Goal: Information Seeking & Learning: Find contact information

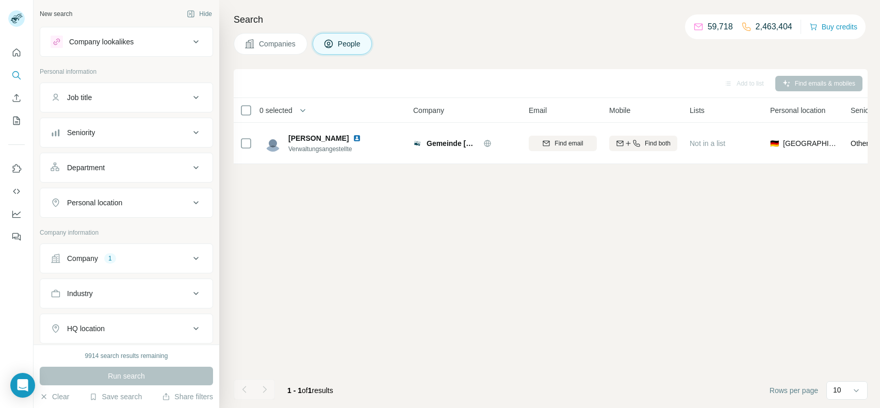
click at [138, 250] on button "Company 1" at bounding box center [126, 258] width 172 height 25
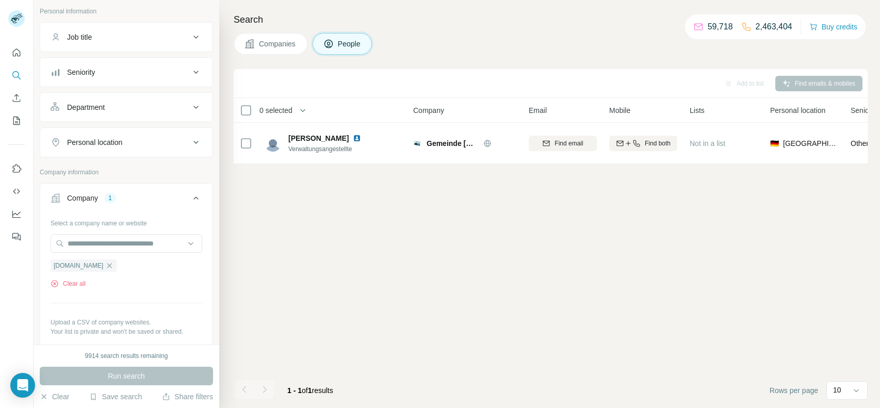
scroll to position [70, 0]
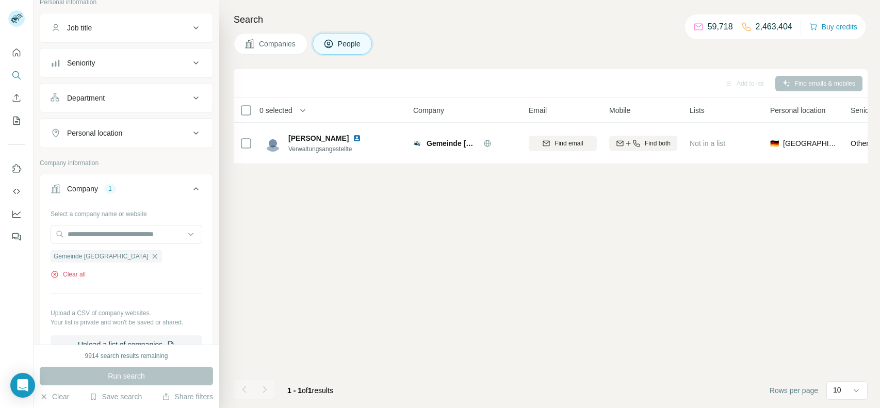
click at [81, 273] on button "Clear all" at bounding box center [68, 274] width 35 height 9
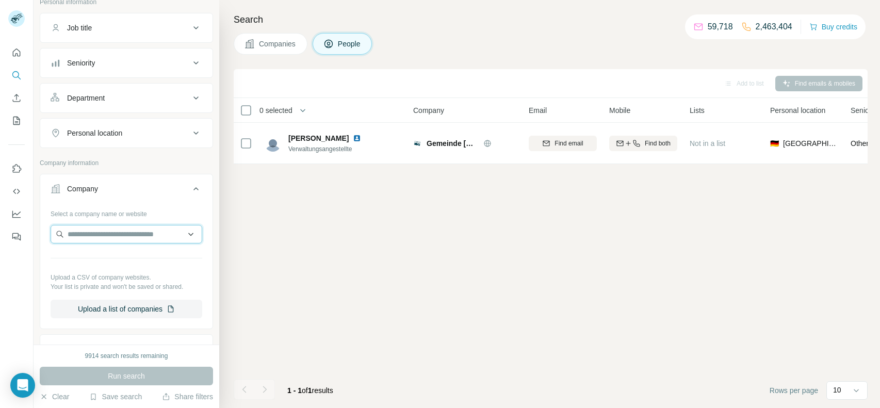
click at [152, 235] on input "text" at bounding box center [127, 234] width 152 height 19
paste input "**********"
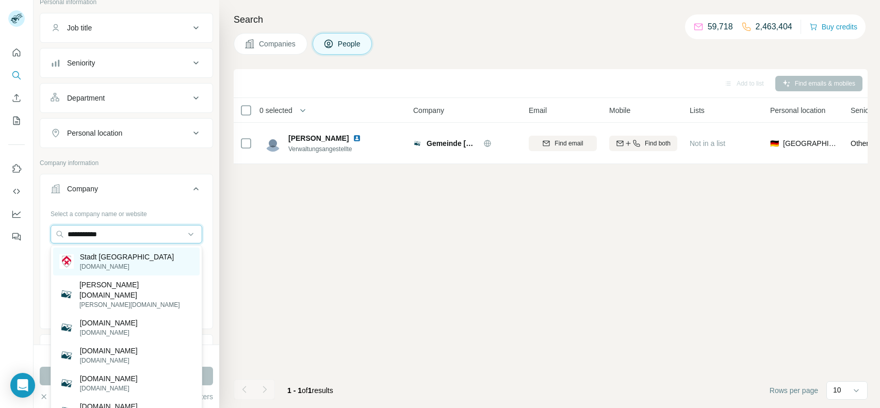
type input "**********"
click at [121, 261] on p "Stadt Versmold" at bounding box center [127, 257] width 94 height 10
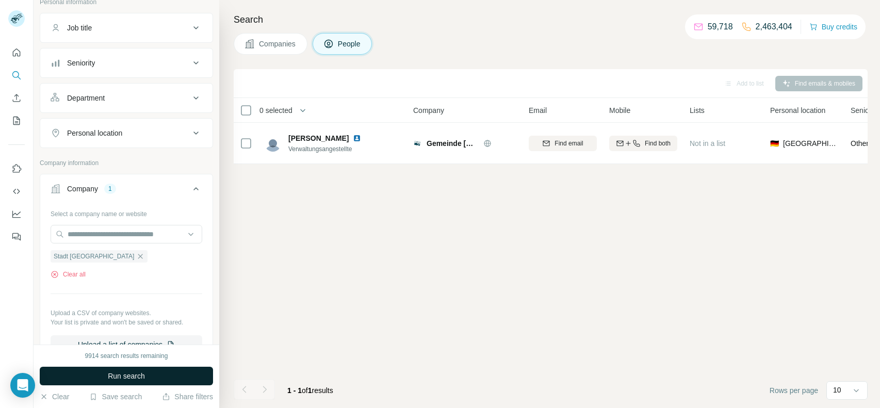
click at [128, 382] on button "Run search" at bounding box center [126, 376] width 173 height 19
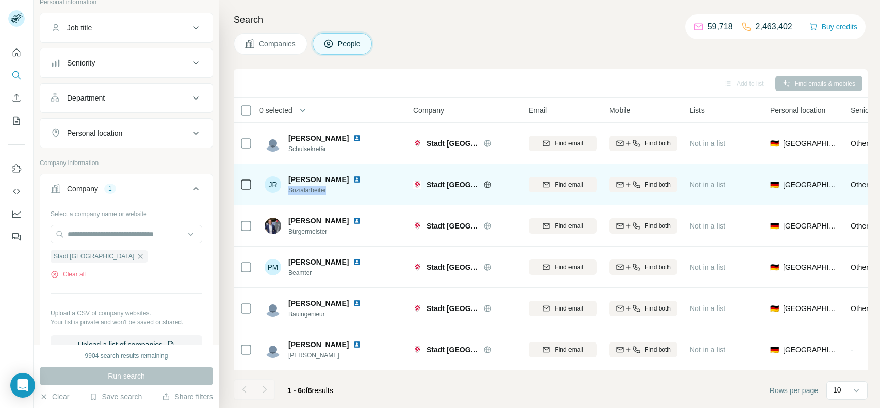
drag, startPoint x: 338, startPoint y: 192, endPoint x: 284, endPoint y: 189, distance: 53.8
click at [284, 189] on div "JR Jana Röttger Sozialarbeiter" at bounding box center [319, 184] width 109 height 21
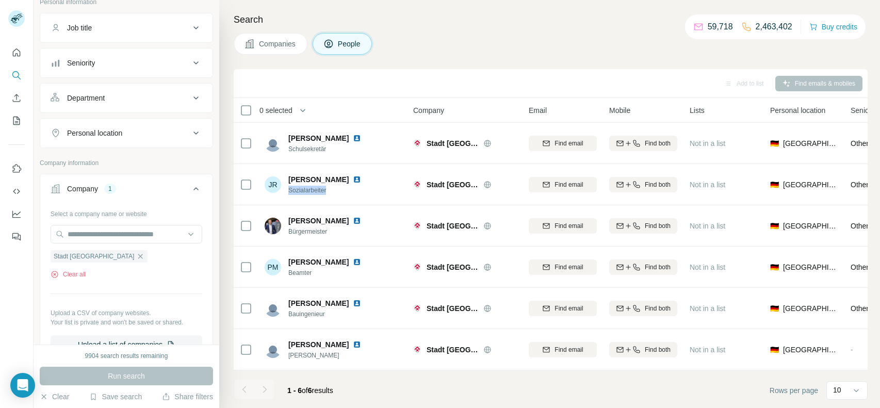
copy span "Sozialarbeiter"
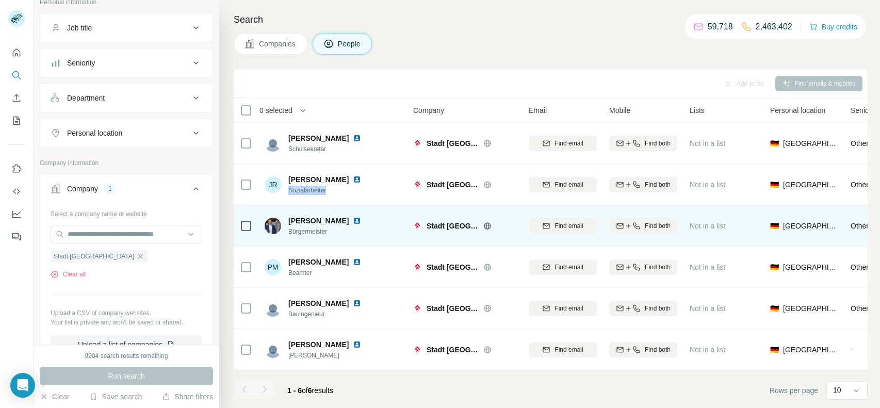
click at [333, 230] on span "Bürgermeister" at bounding box center [330, 231] width 85 height 9
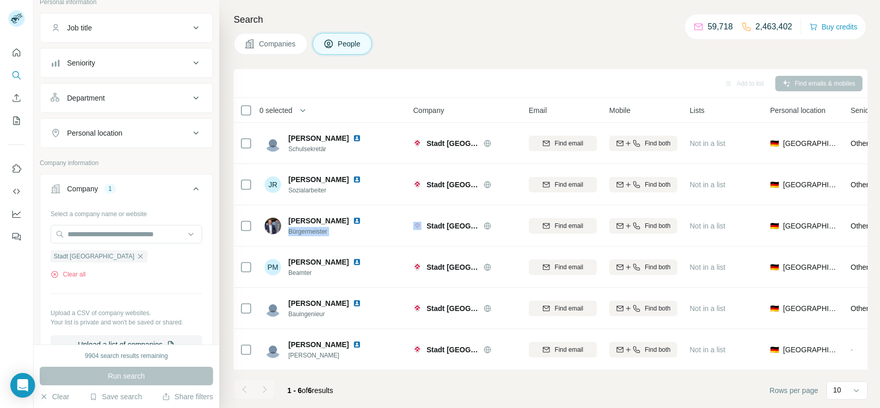
copy span "Bürgermeister"
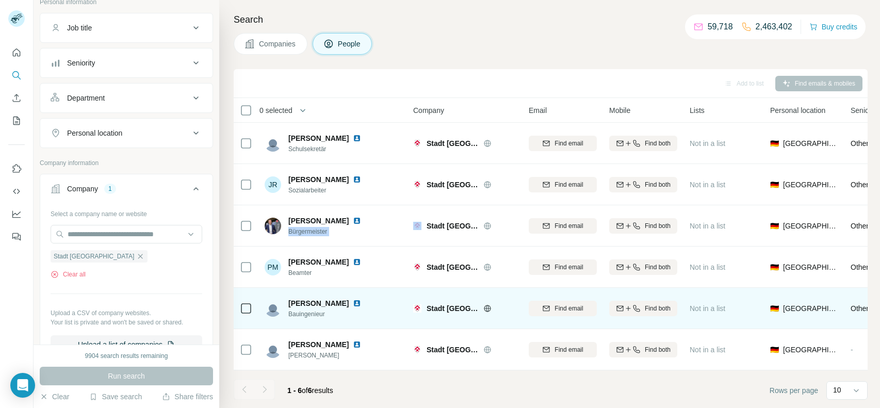
click at [300, 313] on span "Bauingenieur" at bounding box center [330, 314] width 85 height 9
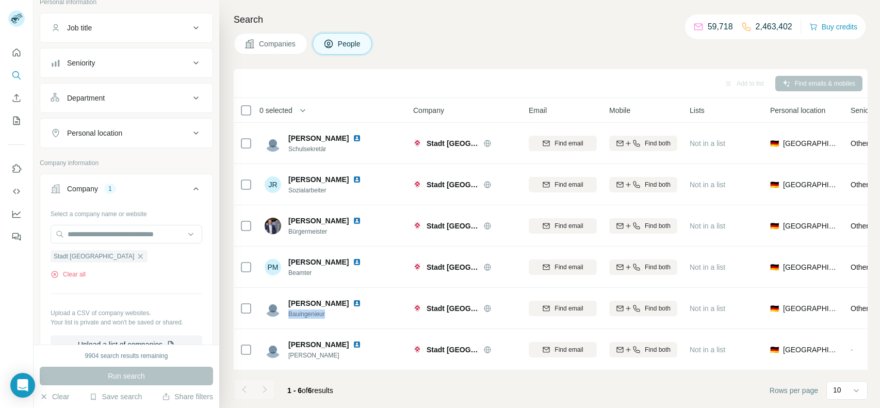
copy span "Bauingenieur"
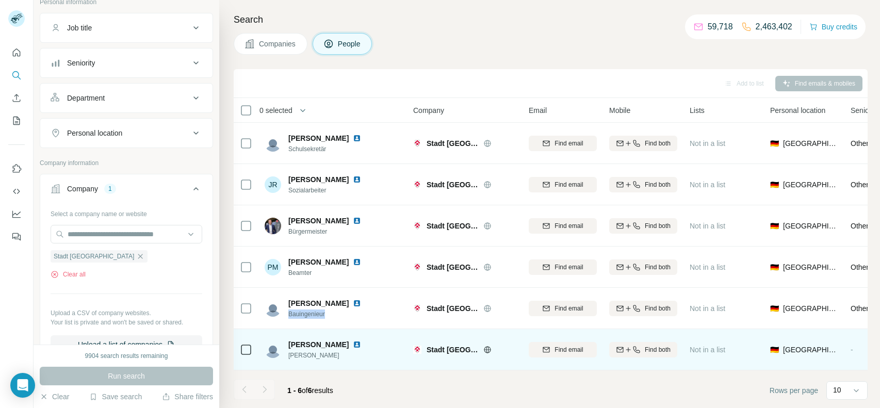
click at [289, 353] on span "herr" at bounding box center [330, 355] width 85 height 9
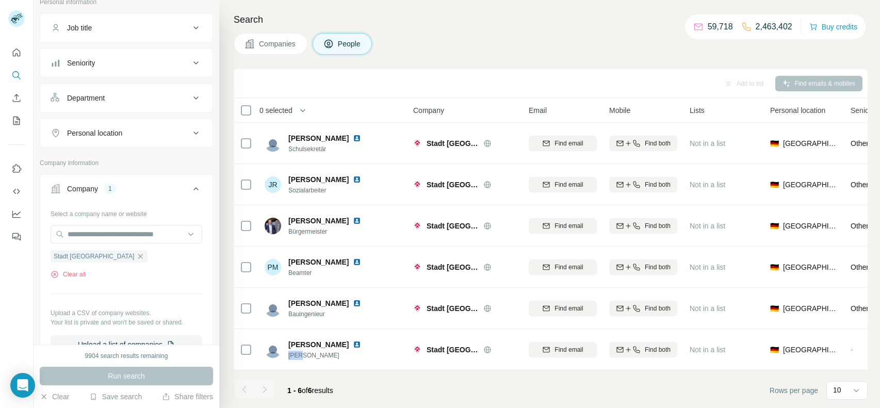
copy span "herr"
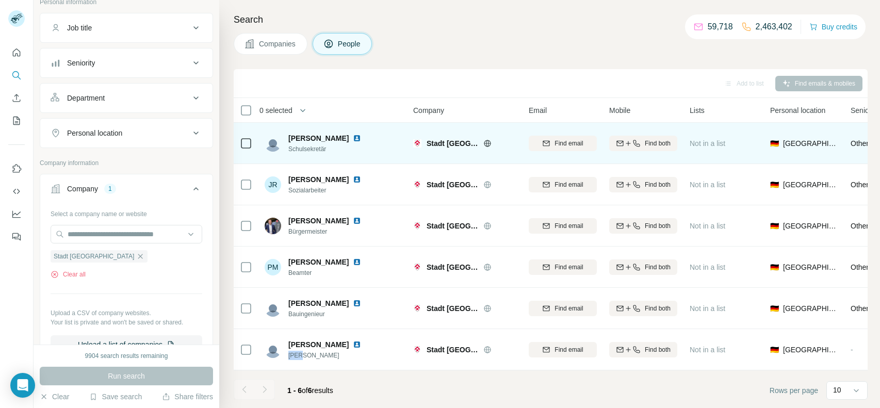
click at [310, 151] on span "Schulsekretär" at bounding box center [330, 148] width 85 height 9
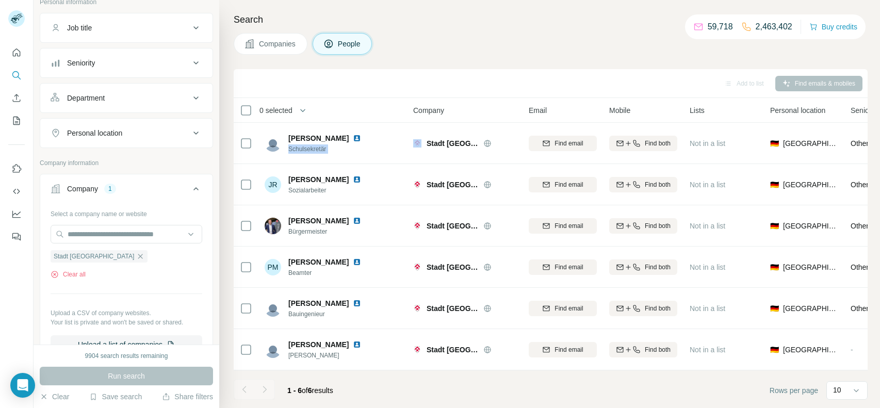
copy span "Schulsekretär"
click at [77, 273] on button "Clear all" at bounding box center [68, 274] width 35 height 9
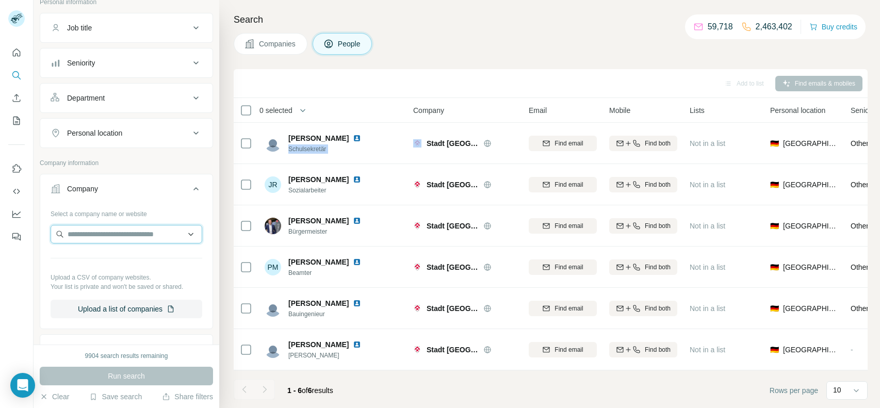
click at [136, 233] on input "text" at bounding box center [127, 234] width 152 height 19
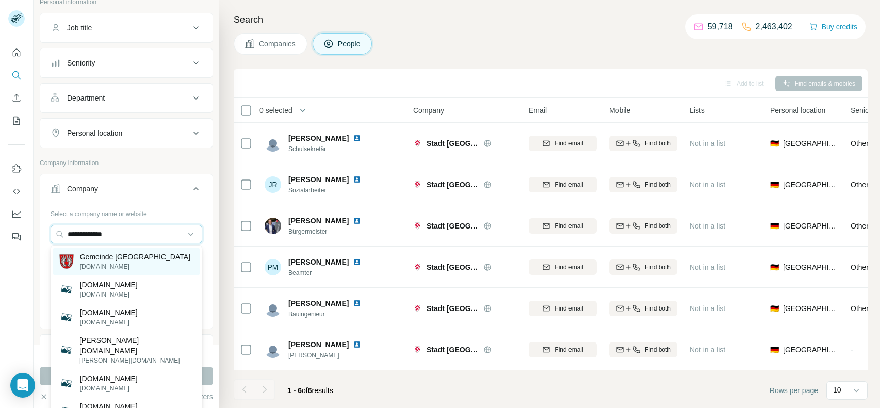
type input "**********"
click at [122, 263] on p "gomaringen.de" at bounding box center [135, 266] width 110 height 9
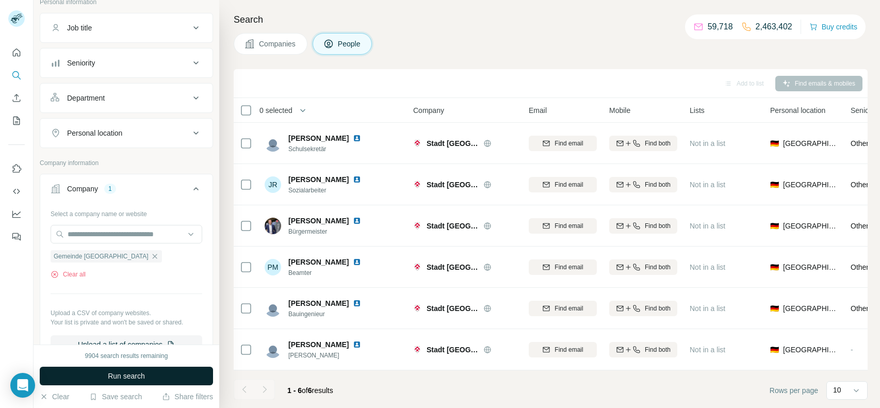
click at [118, 377] on span "Run search" at bounding box center [126, 376] width 37 height 10
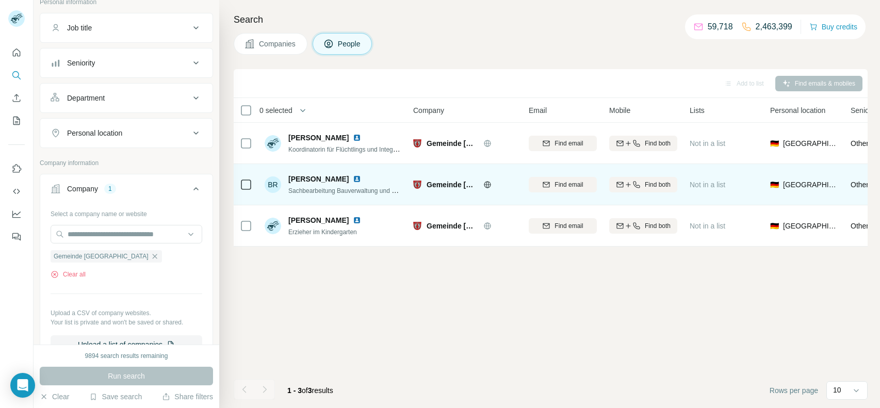
click at [320, 192] on span "Sachbearbeitung Bauverwaltung und Gemeindeplanung" at bounding box center [365, 190] width 154 height 8
click at [339, 189] on span "Sachbearbeitung Bauverwaltung und Gemeindeplanung" at bounding box center [365, 190] width 154 height 8
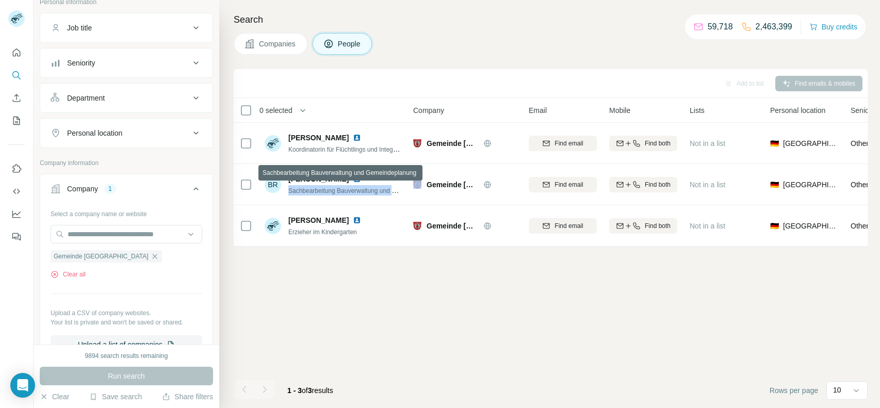
copy span "Sachbearbeitung Bauverwaltung und Gemeindeplanung"
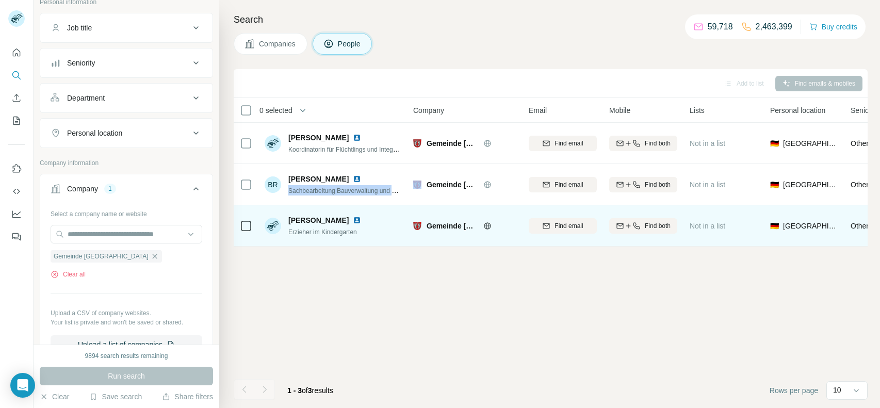
click at [344, 229] on span "Erzieher im Kindergarten" at bounding box center [322, 232] width 69 height 7
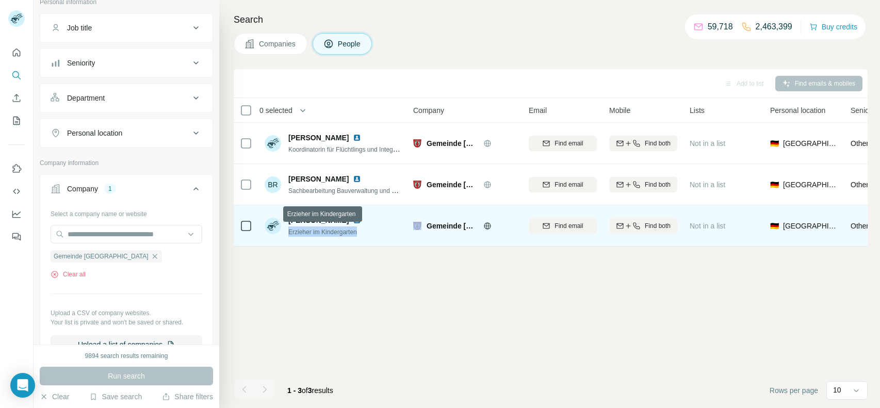
click at [344, 229] on span "Erzieher im Kindergarten" at bounding box center [322, 232] width 69 height 7
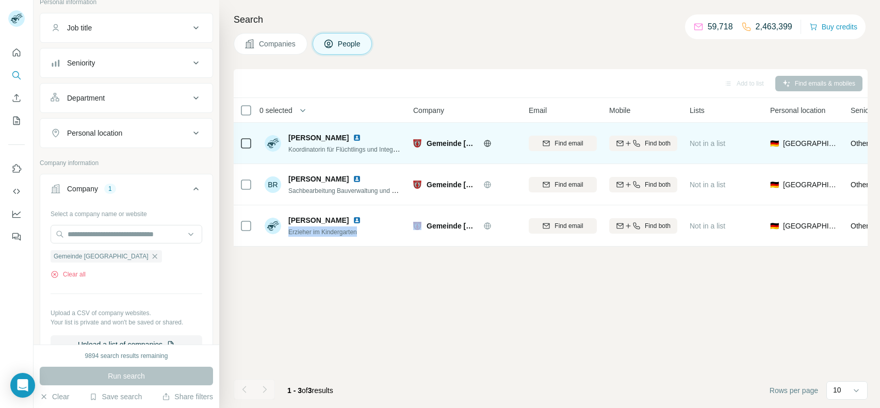
click at [322, 149] on span "Koordinatorin für Flüchtlings und Integrationsfragen der Gemeinde Gomaringen" at bounding box center [412, 149] width 248 height 8
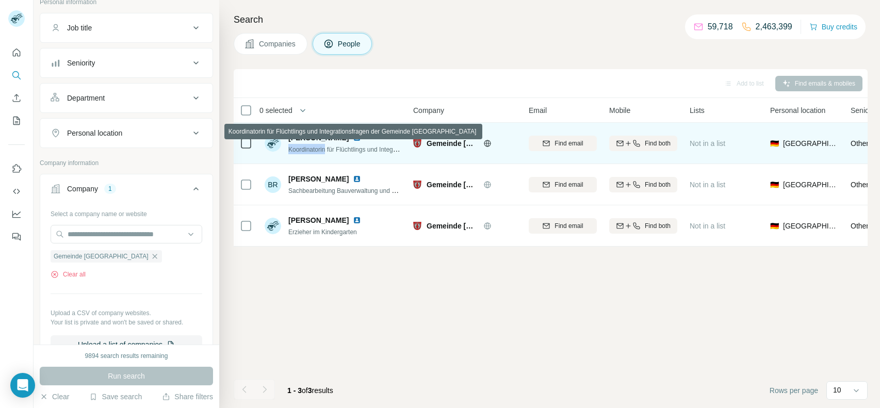
click at [322, 149] on span "Koordinatorin für Flüchtlings und Integrationsfragen der Gemeinde Gomaringen" at bounding box center [412, 149] width 248 height 8
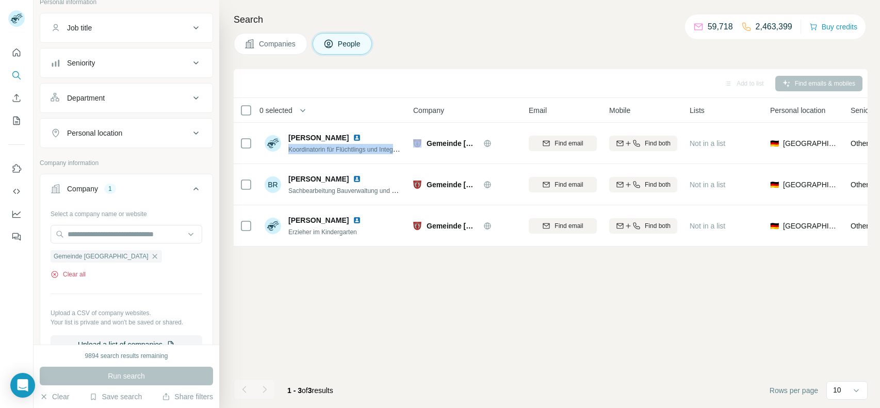
click at [80, 273] on button "Clear all" at bounding box center [68, 274] width 35 height 9
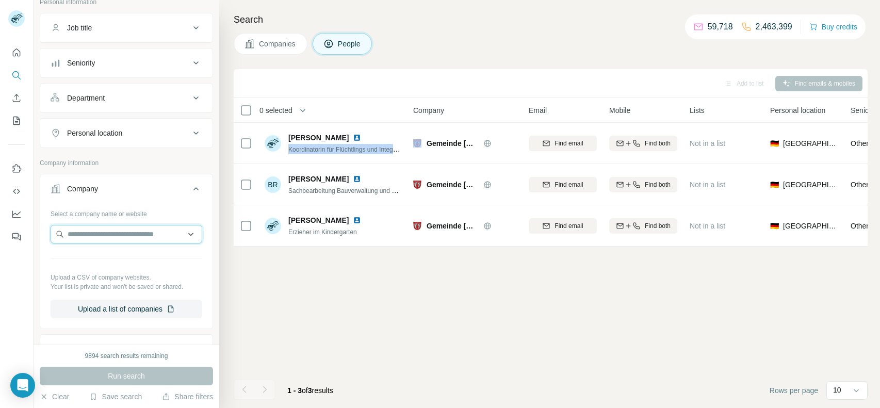
click at [156, 228] on input "text" at bounding box center [127, 234] width 152 height 19
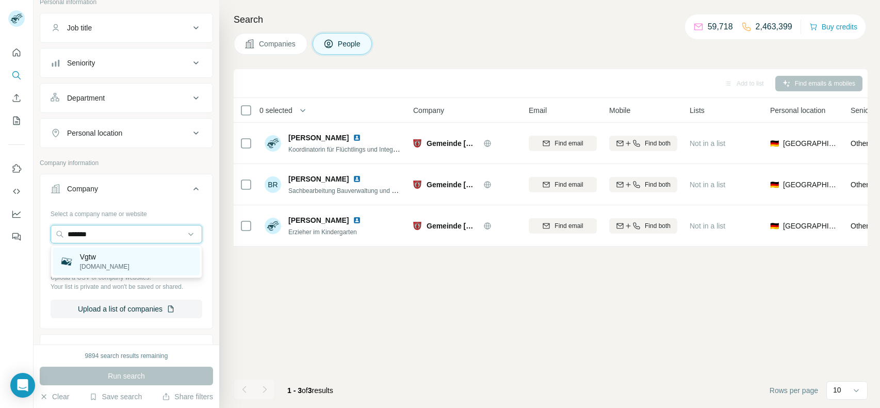
type input "*******"
click at [93, 252] on p "Vgtw" at bounding box center [105, 257] width 50 height 10
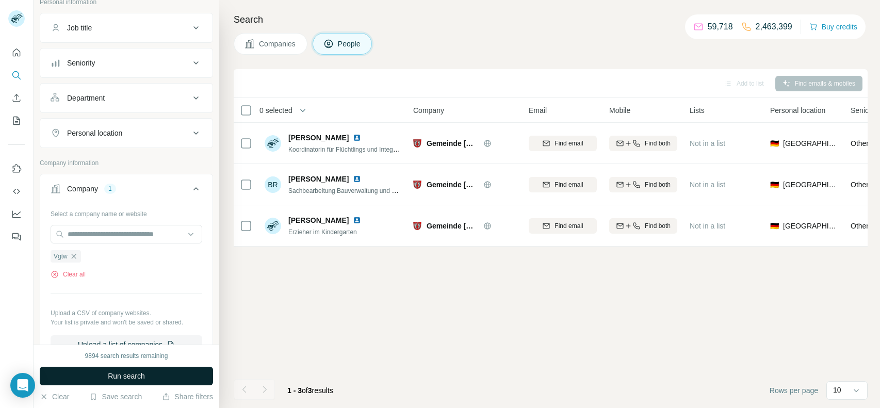
click at [94, 374] on button "Run search" at bounding box center [126, 376] width 173 height 19
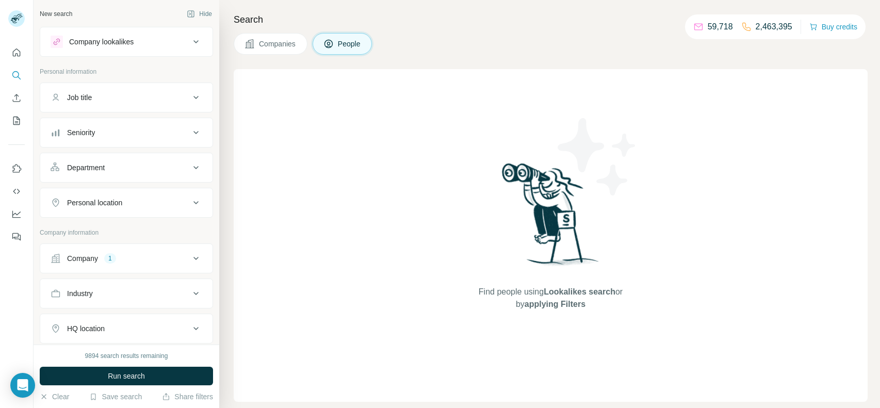
click at [144, 251] on button "Company 1" at bounding box center [126, 258] width 172 height 25
click at [79, 339] on button "Clear all" at bounding box center [68, 343] width 35 height 9
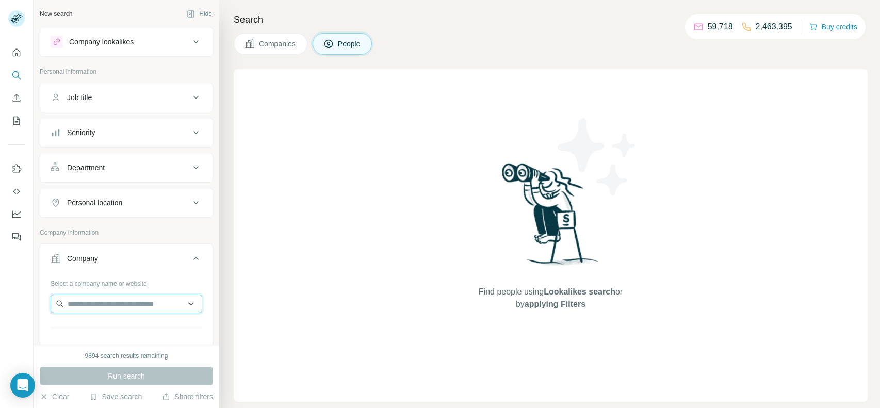
click at [131, 304] on input "text" at bounding box center [127, 304] width 152 height 19
paste input "*******"
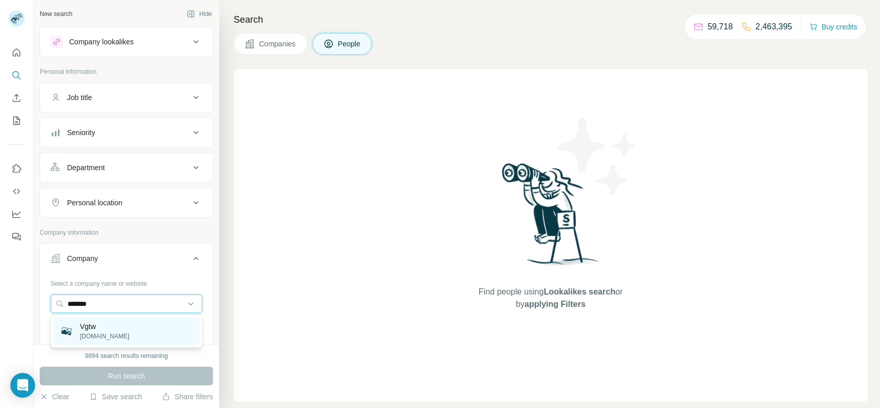
type input "*******"
click at [115, 320] on div "Vgtw vgtw.de" at bounding box center [126, 331] width 147 height 28
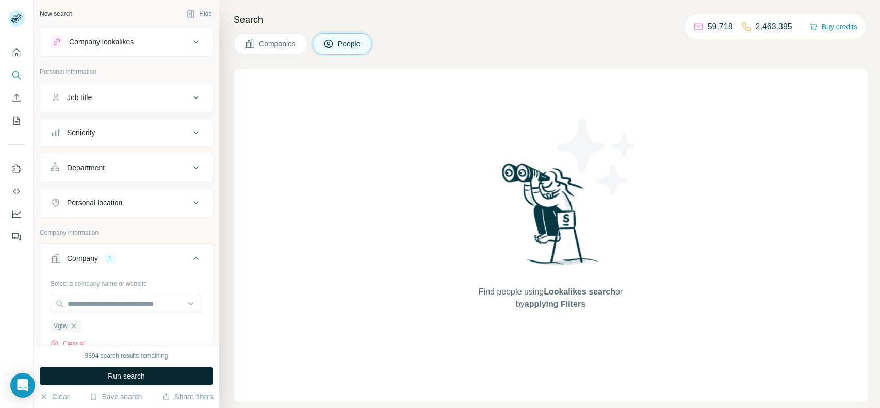
click at [137, 369] on button "Run search" at bounding box center [126, 376] width 173 height 19
click at [134, 371] on span "Run search" at bounding box center [126, 376] width 37 height 10
click at [128, 375] on span "Run search" at bounding box center [126, 376] width 37 height 10
click at [274, 44] on span "Companies" at bounding box center [278, 44] width 38 height 10
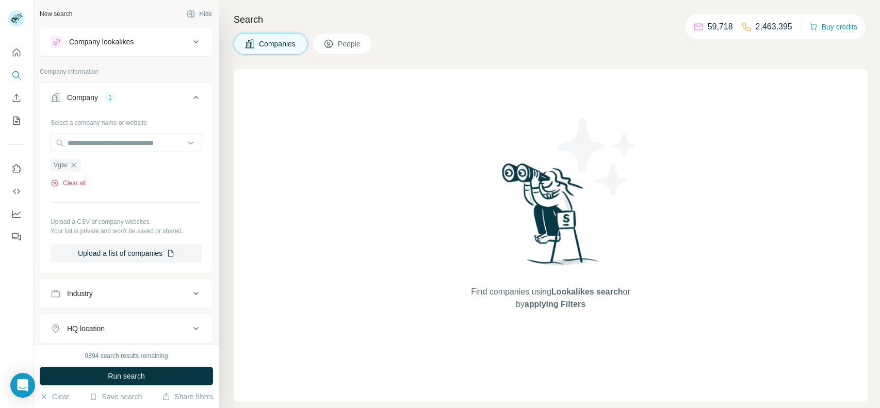
click at [76, 183] on button "Clear all" at bounding box center [68, 183] width 35 height 9
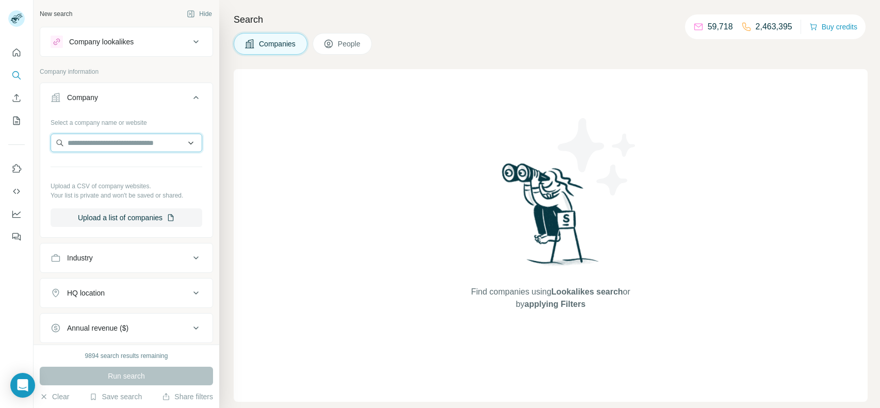
click at [141, 148] on input "text" at bounding box center [127, 143] width 152 height 19
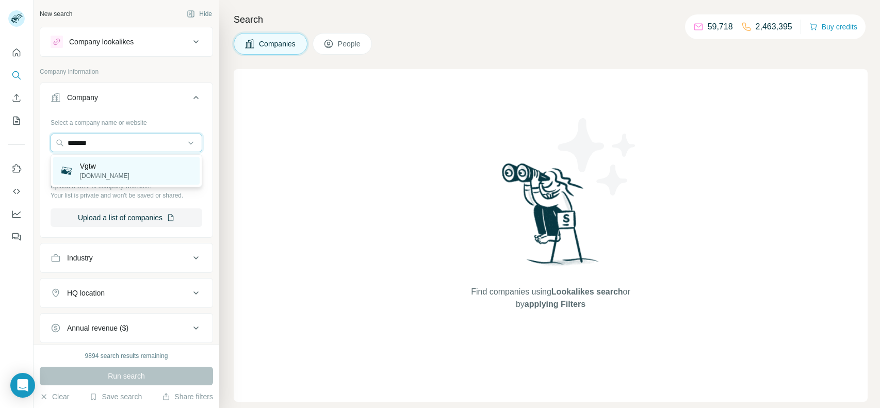
type input "*******"
click at [124, 164] on div "Vgtw vgtw.de" at bounding box center [126, 171] width 147 height 28
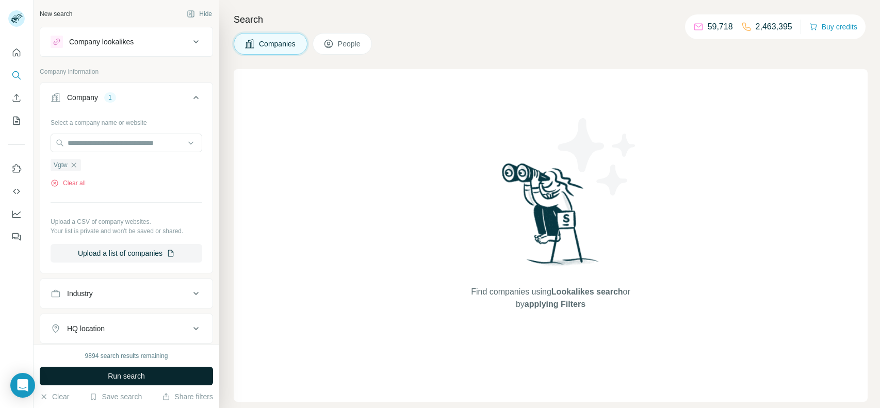
click at [108, 378] on span "Run search" at bounding box center [126, 376] width 37 height 10
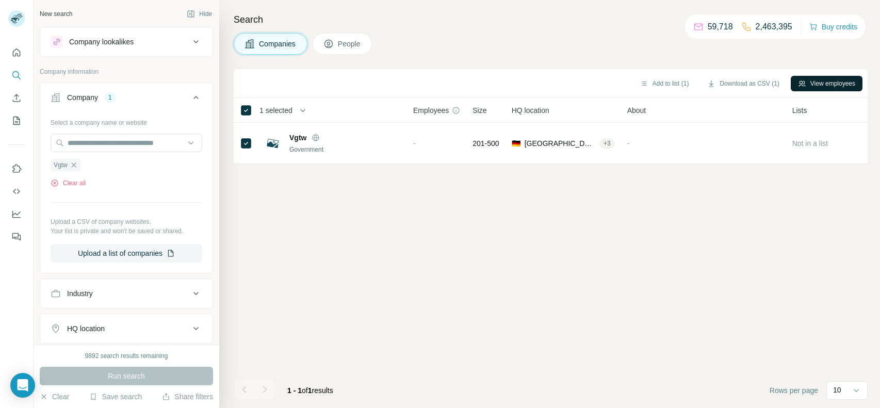
click at [812, 77] on button "View employees" at bounding box center [827, 83] width 72 height 15
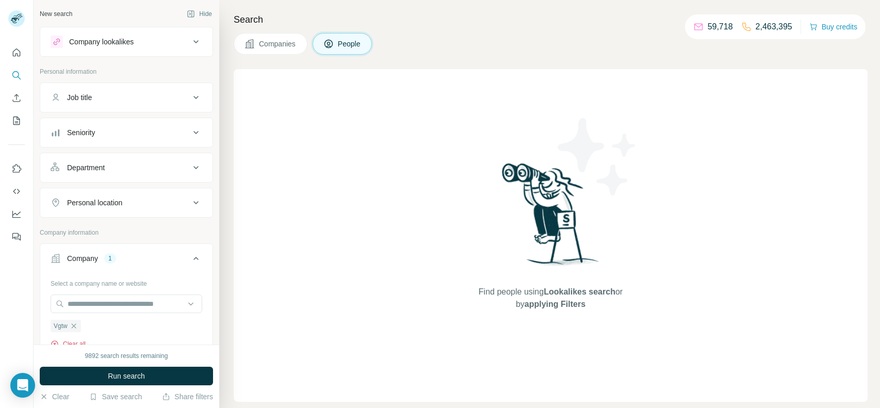
click at [68, 342] on button "Clear all" at bounding box center [68, 343] width 35 height 9
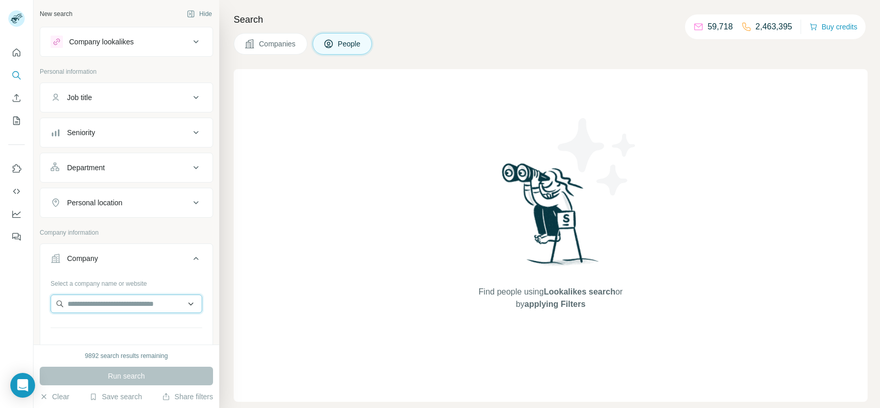
click at [123, 302] on input "text" at bounding box center [127, 304] width 152 height 19
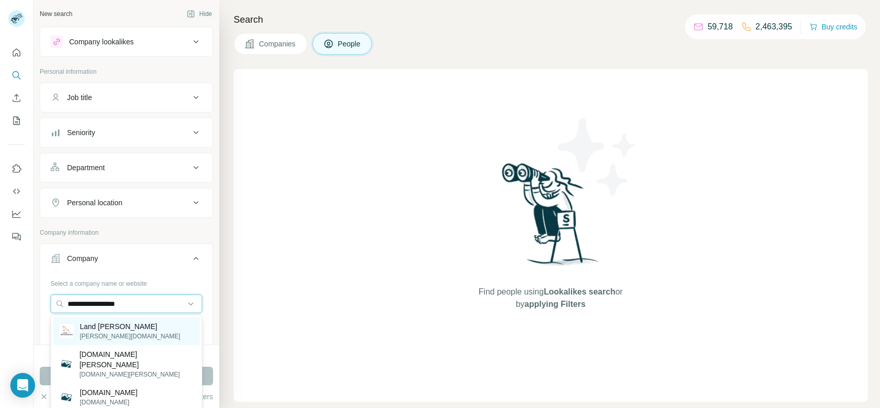
type input "**********"
click at [126, 337] on p "[PERSON_NAME][DOMAIN_NAME]" at bounding box center [130, 336] width 101 height 9
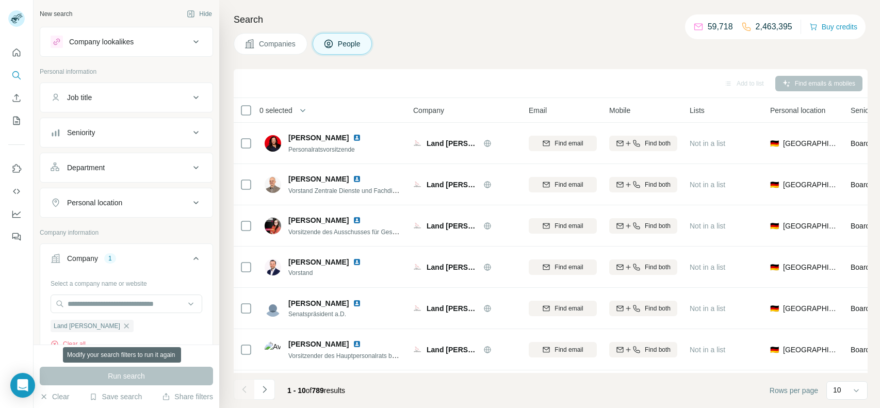
click at [122, 373] on div "Run search" at bounding box center [126, 376] width 173 height 19
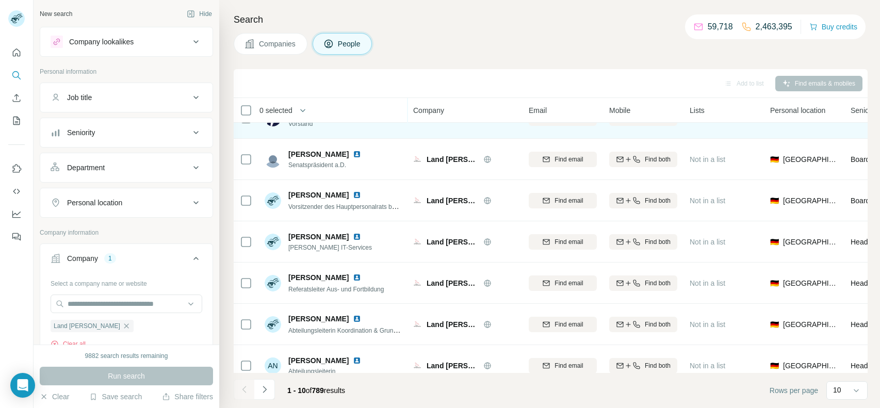
scroll to position [162, 0]
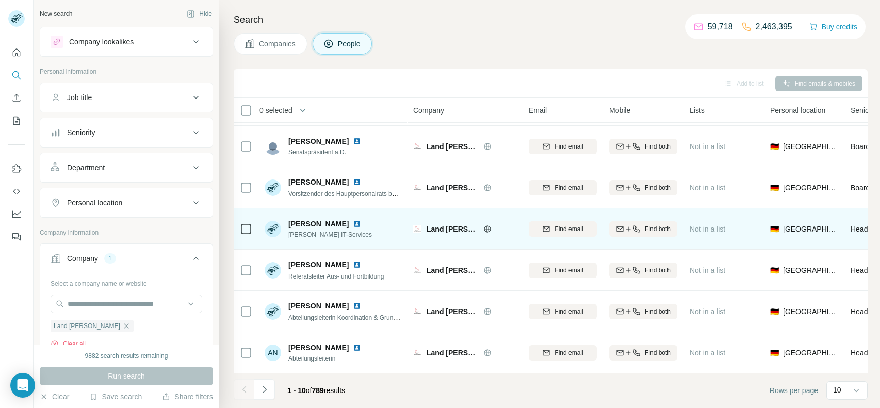
click at [240, 224] on icon at bounding box center [246, 229] width 12 height 12
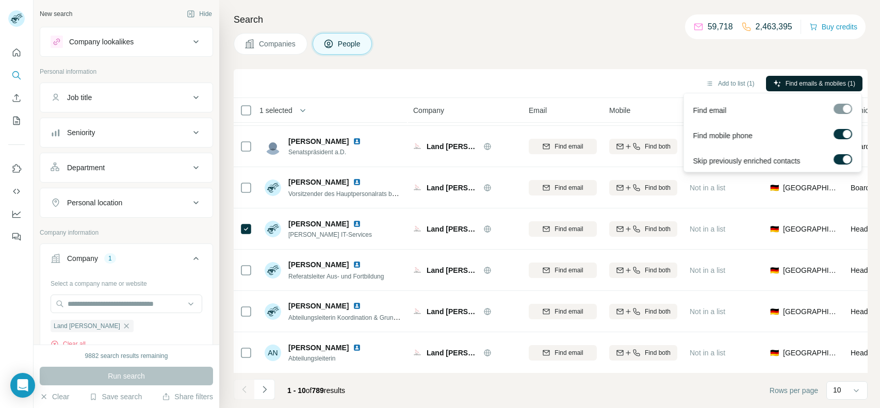
click at [776, 76] on button "Find emails & mobiles (1)" at bounding box center [814, 83] width 96 height 15
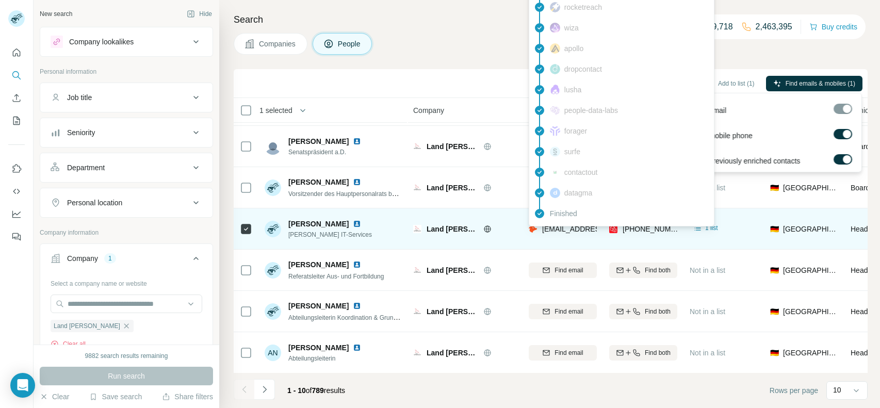
click at [556, 233] on span "[EMAIL_ADDRESS][PERSON_NAME][DOMAIN_NAME]" at bounding box center [628, 229] width 173 height 10
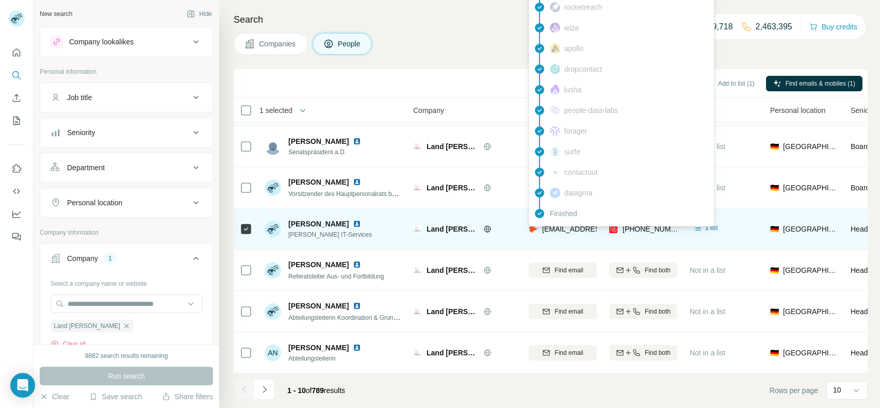
click at [556, 233] on span "[EMAIL_ADDRESS][PERSON_NAME][DOMAIN_NAME]" at bounding box center [628, 229] width 173 height 10
copy span "[EMAIL_ADDRESS][PERSON_NAME][DOMAIN_NAME]"
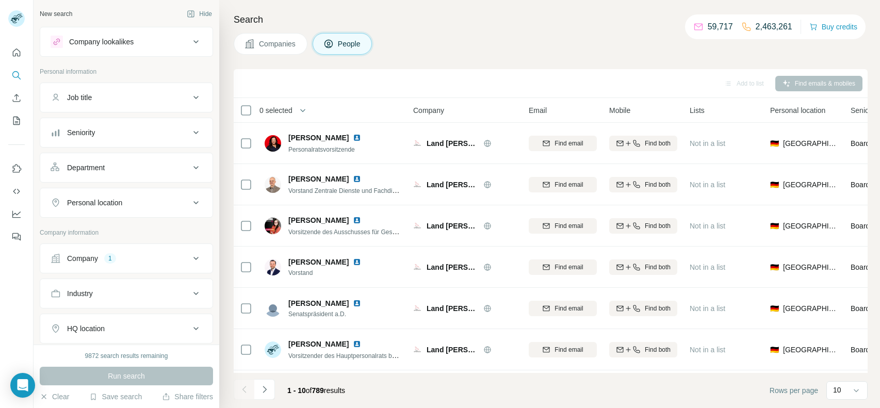
click at [138, 254] on div "Company 1" at bounding box center [120, 258] width 139 height 10
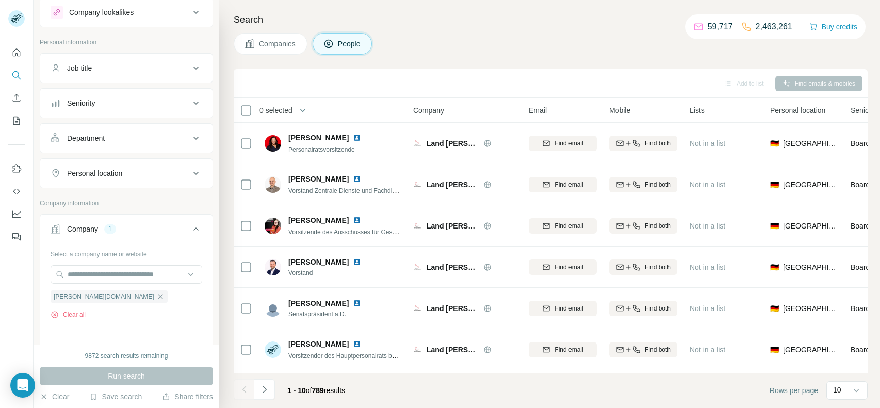
scroll to position [33, 0]
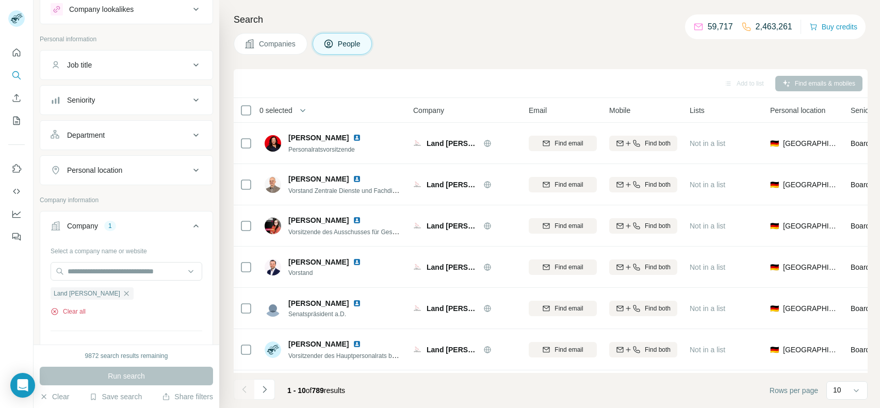
click at [67, 308] on button "Clear all" at bounding box center [68, 311] width 35 height 9
click at [141, 271] on input "text" at bounding box center [127, 271] width 152 height 19
paste input "**********"
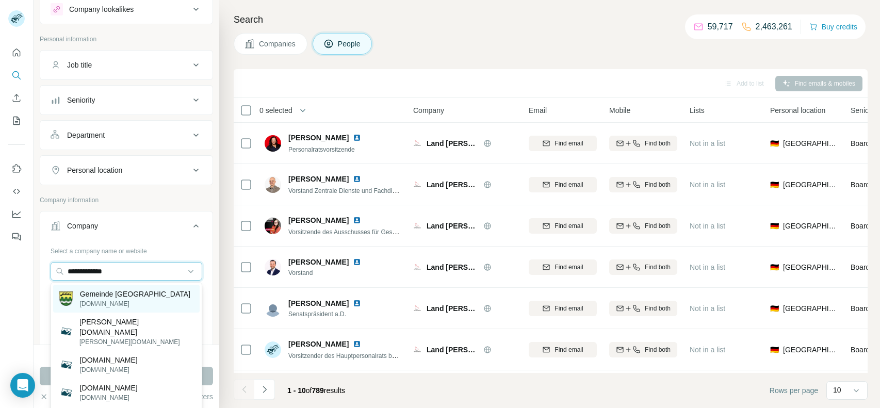
type input "**********"
click at [120, 300] on p "[DOMAIN_NAME]" at bounding box center [135, 303] width 110 height 9
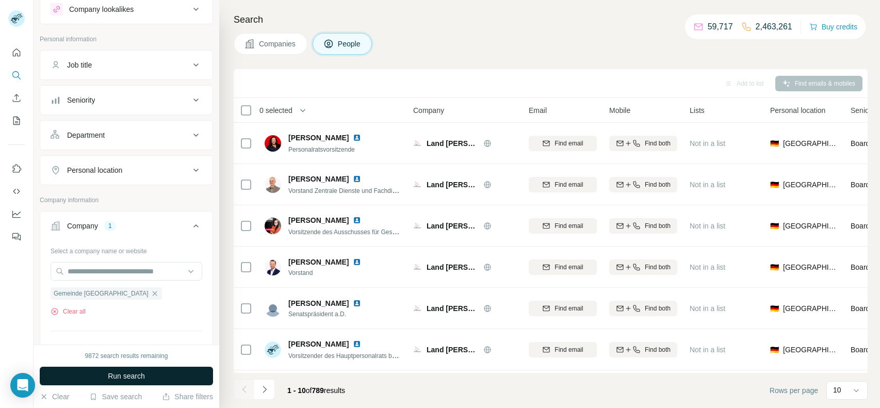
click at [150, 379] on button "Run search" at bounding box center [126, 376] width 173 height 19
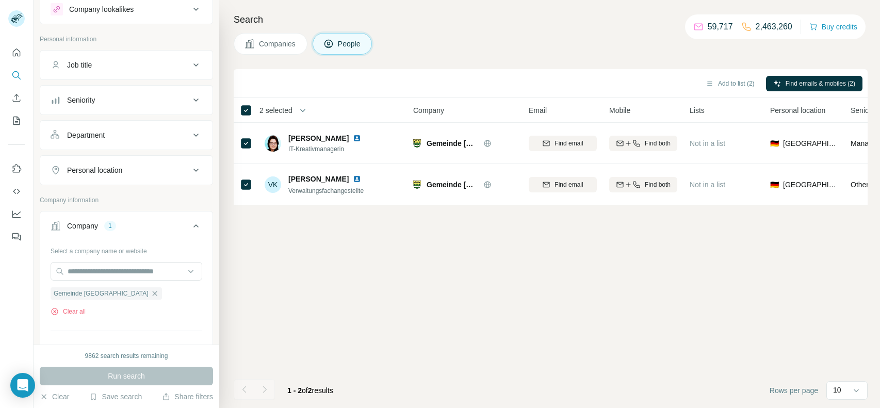
click at [337, 49] on button "People" at bounding box center [343, 44] width 60 height 22
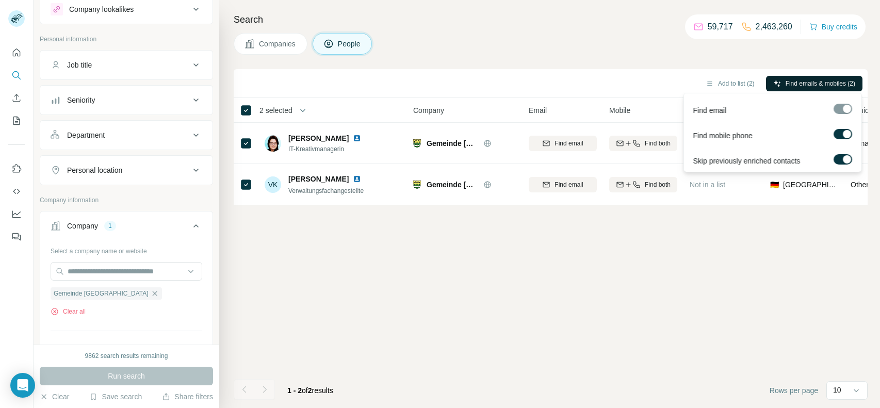
click at [790, 87] on span "Find emails & mobiles (2)" at bounding box center [821, 83] width 70 height 9
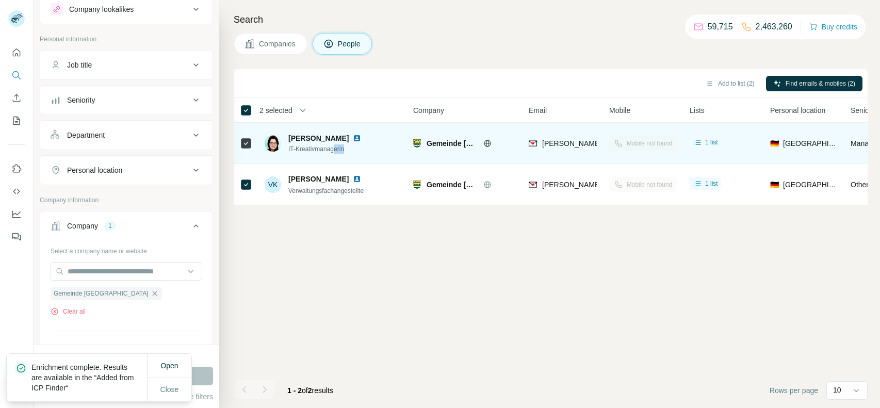
drag, startPoint x: 353, startPoint y: 145, endPoint x: 337, endPoint y: 148, distance: 16.1
click at [337, 148] on span "IT-Kreativmanagerin" at bounding box center [330, 148] width 85 height 9
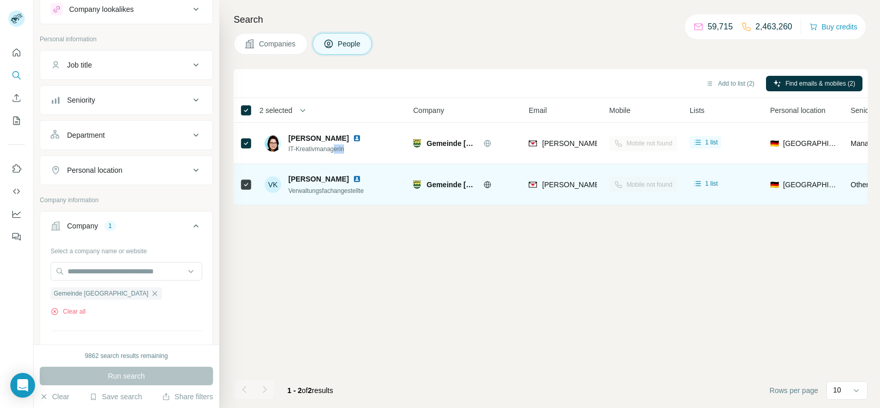
click at [333, 188] on span "Verwaltungsfachangestellte" at bounding box center [325, 190] width 75 height 7
copy span "Verwaltungsfachangestellte"
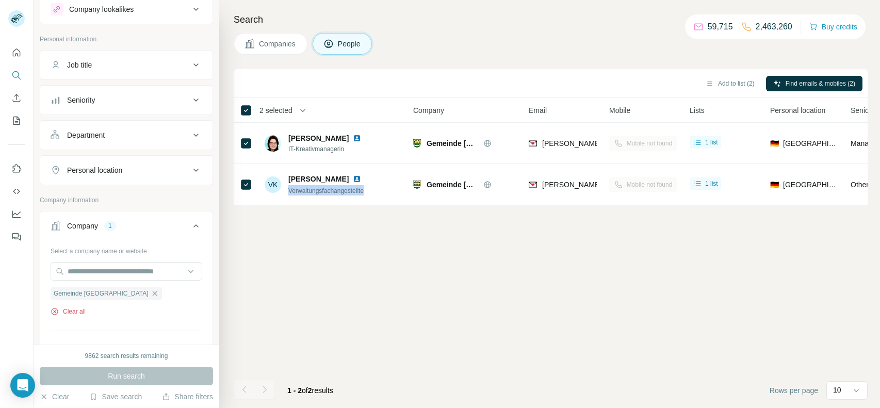
click at [63, 309] on button "Clear all" at bounding box center [68, 311] width 35 height 9
click at [122, 270] on input "text" at bounding box center [127, 271] width 152 height 19
paste input "**********"
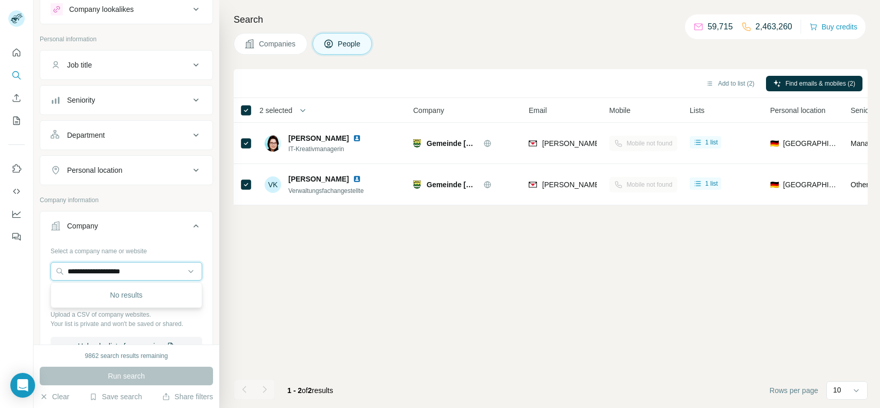
type input "**********"
drag, startPoint x: 144, startPoint y: 269, endPoint x: 34, endPoint y: 278, distance: 111.3
click at [34, 278] on div "**********" at bounding box center [127, 172] width 186 height 345
paste input "********"
type input "********"
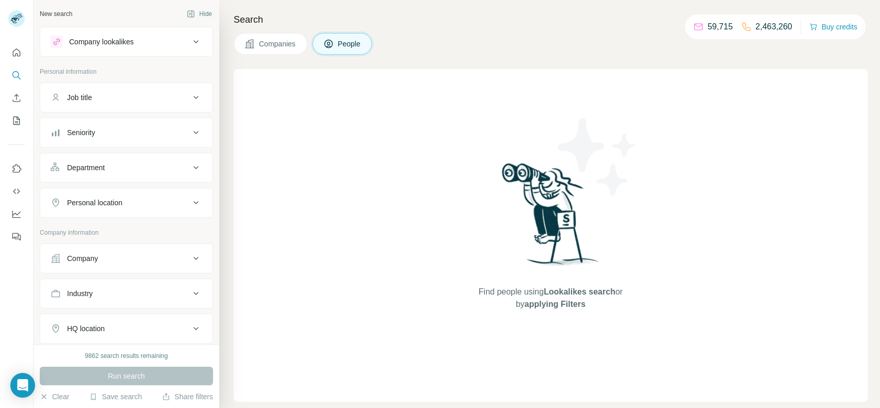
click at [141, 265] on button "Company" at bounding box center [126, 258] width 172 height 25
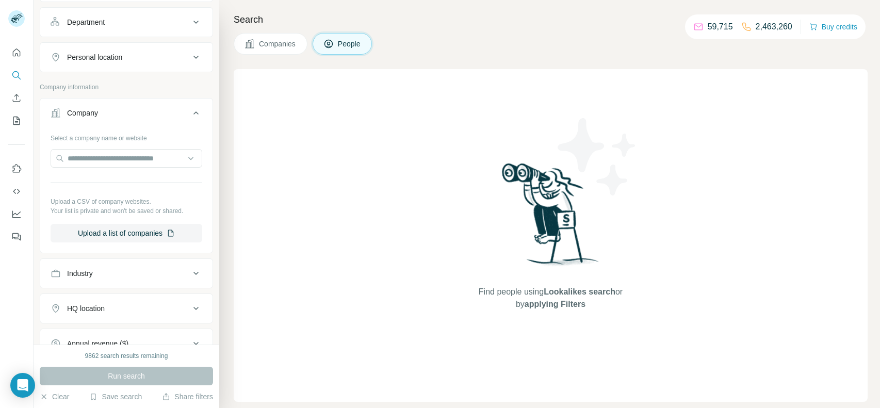
scroll to position [168, 0]
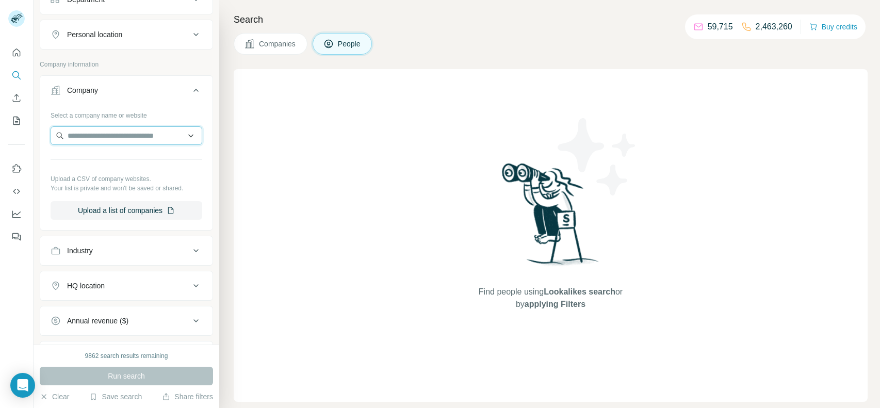
click at [147, 128] on input "text" at bounding box center [127, 135] width 152 height 19
paste input "********"
type input "********"
